Goal: Transaction & Acquisition: Book appointment/travel/reservation

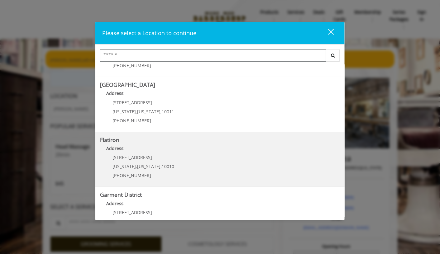
scroll to position [122, 0]
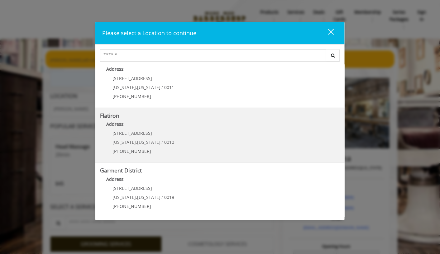
click at [119, 141] on span "New York" at bounding box center [124, 142] width 23 height 6
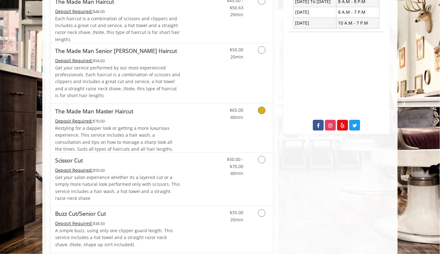
scroll to position [125, 0]
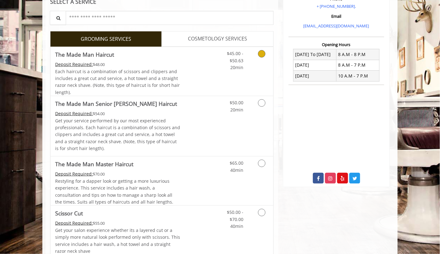
click at [266, 55] on link "Grooming services" at bounding box center [261, 59] width 16 height 24
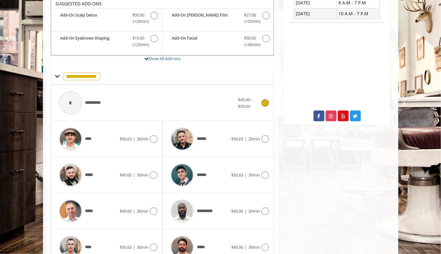
scroll to position [249, 0]
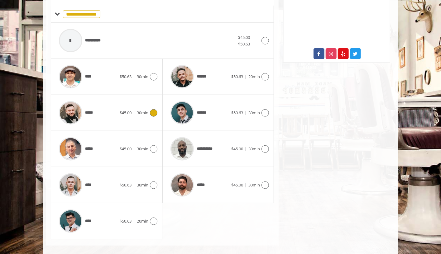
click at [152, 111] on icon at bounding box center [153, 112] width 7 height 7
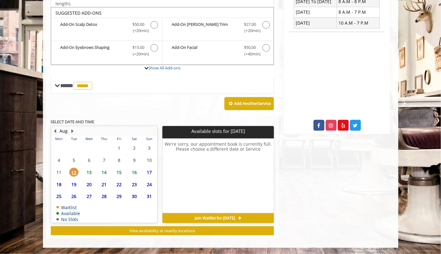
scroll to position [176, 0]
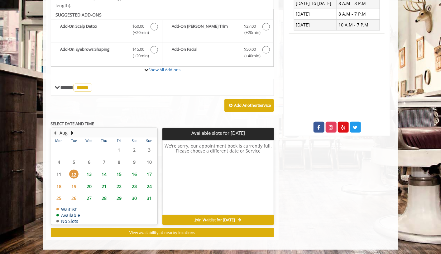
click at [92, 172] on span "13" at bounding box center [89, 174] width 9 height 9
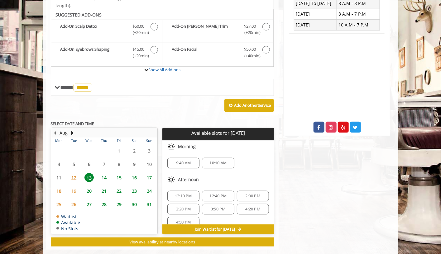
scroll to position [185, 0]
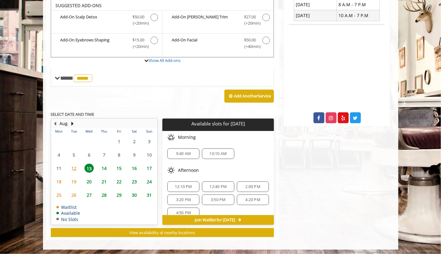
click at [75, 167] on span "12" at bounding box center [73, 168] width 9 height 9
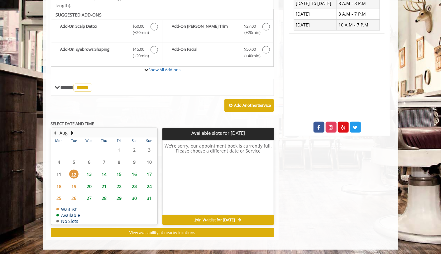
click at [88, 171] on span "13" at bounding box center [89, 174] width 9 height 9
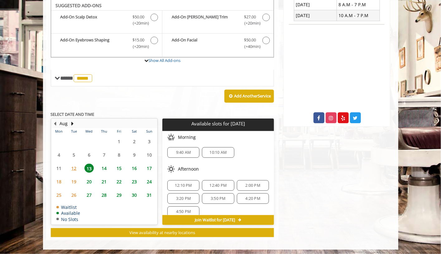
scroll to position [0, 0]
click at [206, 185] on span "12:40 PM" at bounding box center [218, 187] width 27 height 5
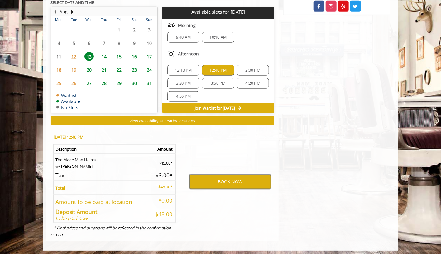
scroll to position [7, 0]
click at [211, 79] on span "3:50 PM" at bounding box center [218, 81] width 15 height 5
click at [180, 80] on span "3:20 PM" at bounding box center [183, 81] width 15 height 5
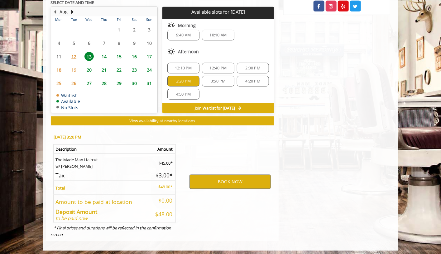
click at [222, 79] on span "3:50 PM" at bounding box center [218, 81] width 15 height 5
click at [229, 178] on button "BOOK NOW" at bounding box center [230, 182] width 81 height 14
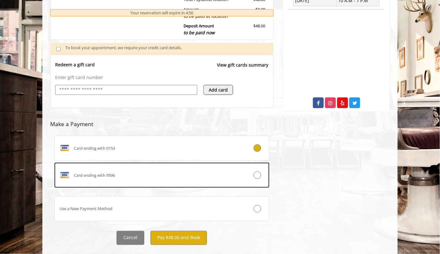
scroll to position [212, 0]
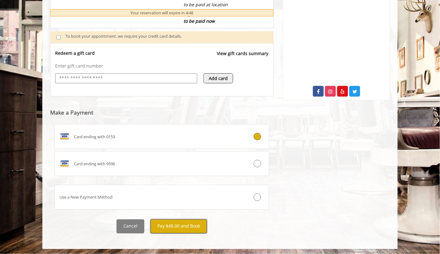
click at [175, 229] on button "Pay $48.00 and Book" at bounding box center [179, 227] width 56 height 14
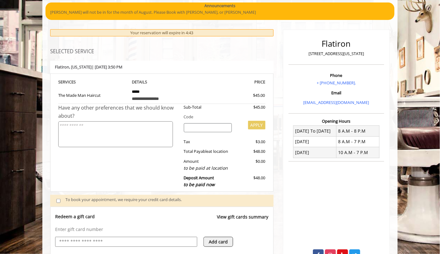
scroll to position [0, 0]
